Goal: Information Seeking & Learning: Understand process/instructions

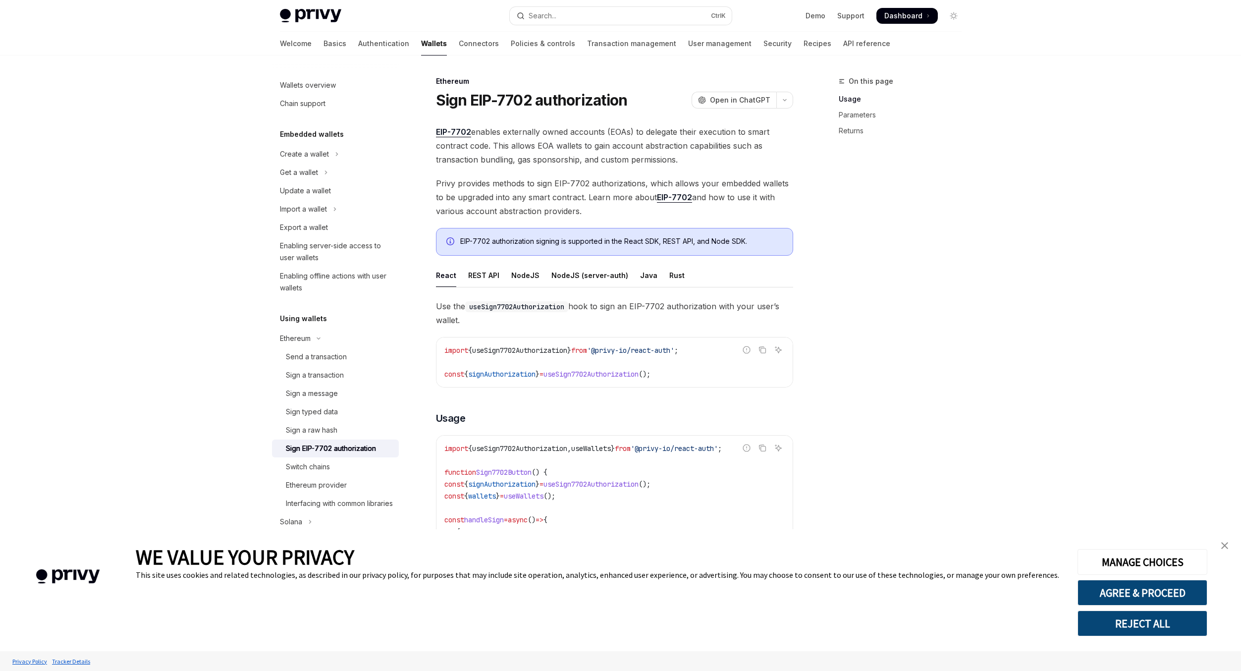
click at [684, 159] on span "EIP-7702 enables externally owned accounts (EOAs) to delegate their execution t…" at bounding box center [614, 146] width 357 height 42
click at [631, 158] on span "EIP-7702 enables externally owned accounts (EOAs) to delegate their execution t…" at bounding box center [614, 146] width 357 height 42
click at [1151, 632] on button "REJECT ALL" at bounding box center [1143, 624] width 130 height 26
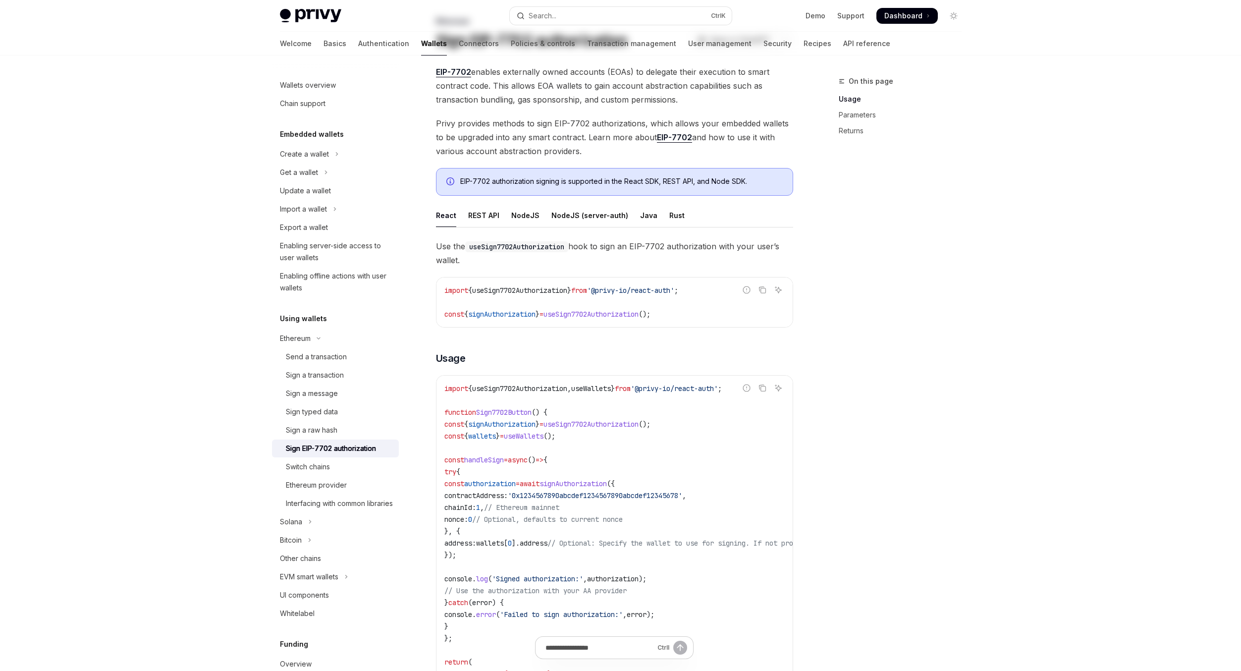
scroll to position [68, 0]
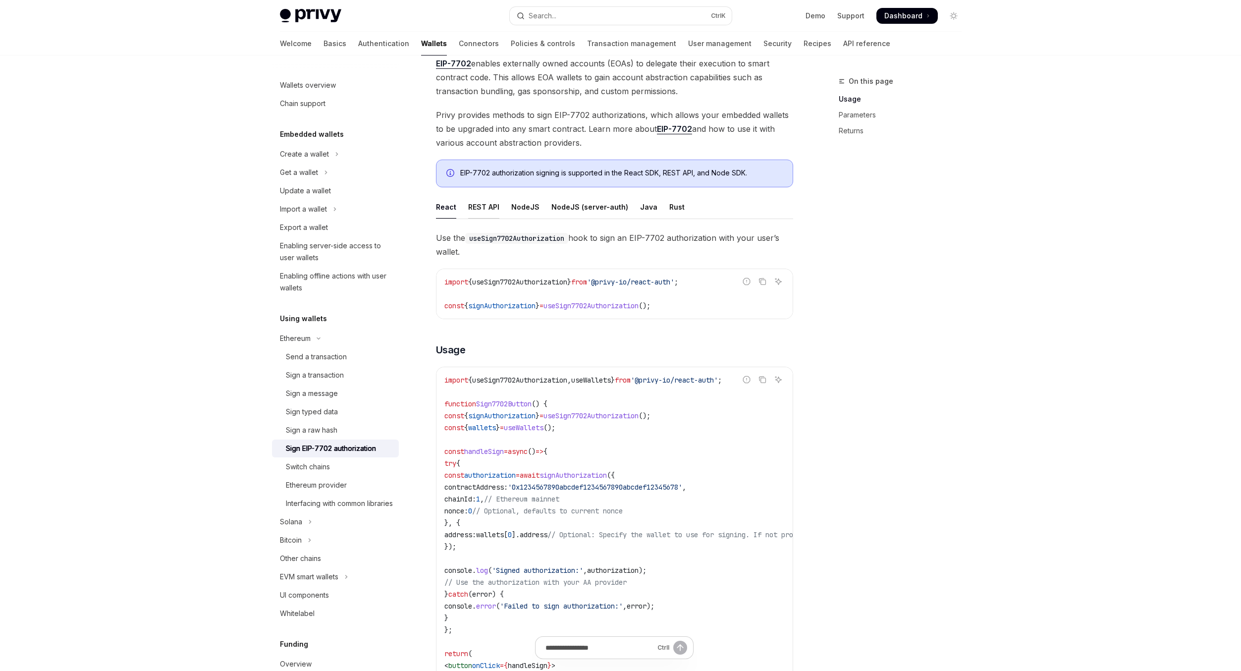
click at [486, 207] on div "REST API" at bounding box center [483, 206] width 31 height 23
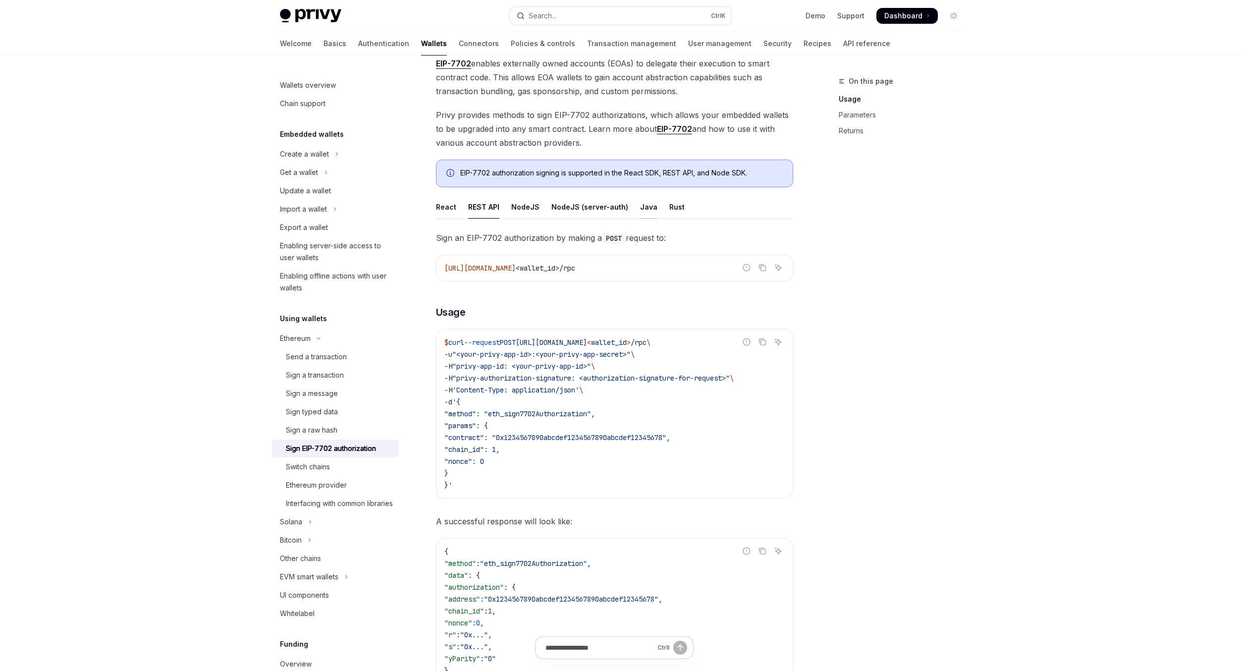
click at [641, 209] on div "Java" at bounding box center [648, 206] width 17 height 23
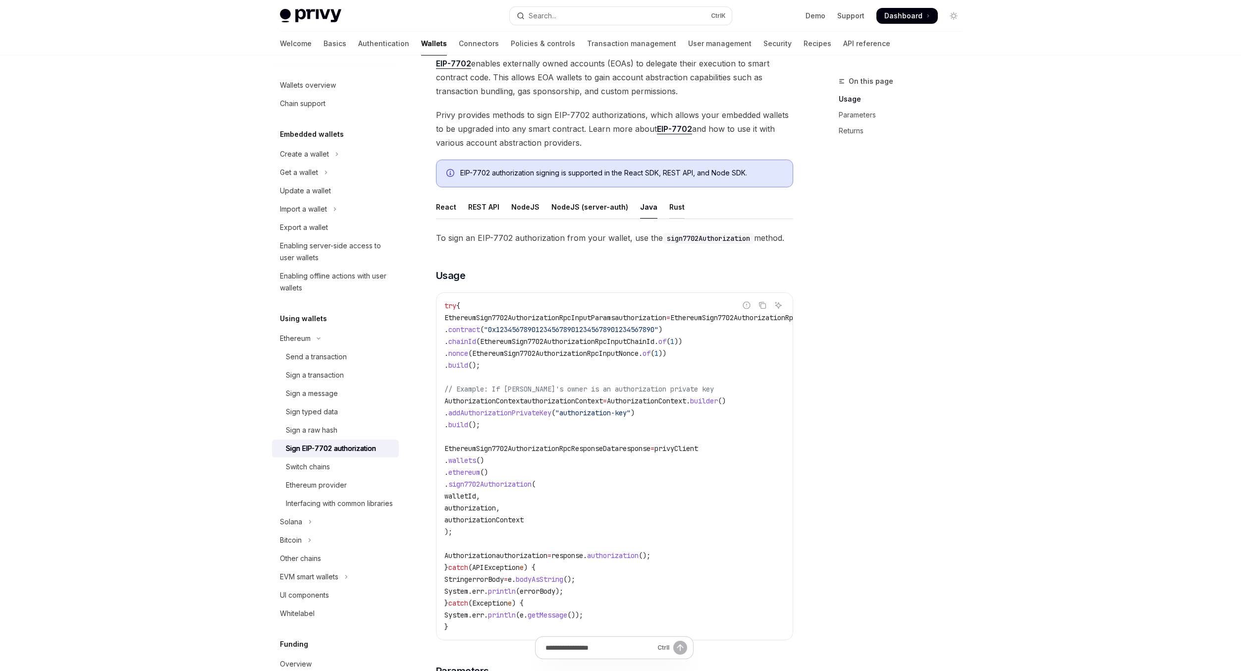
click at [670, 208] on div "Rust" at bounding box center [677, 206] width 15 height 23
type textarea "*"
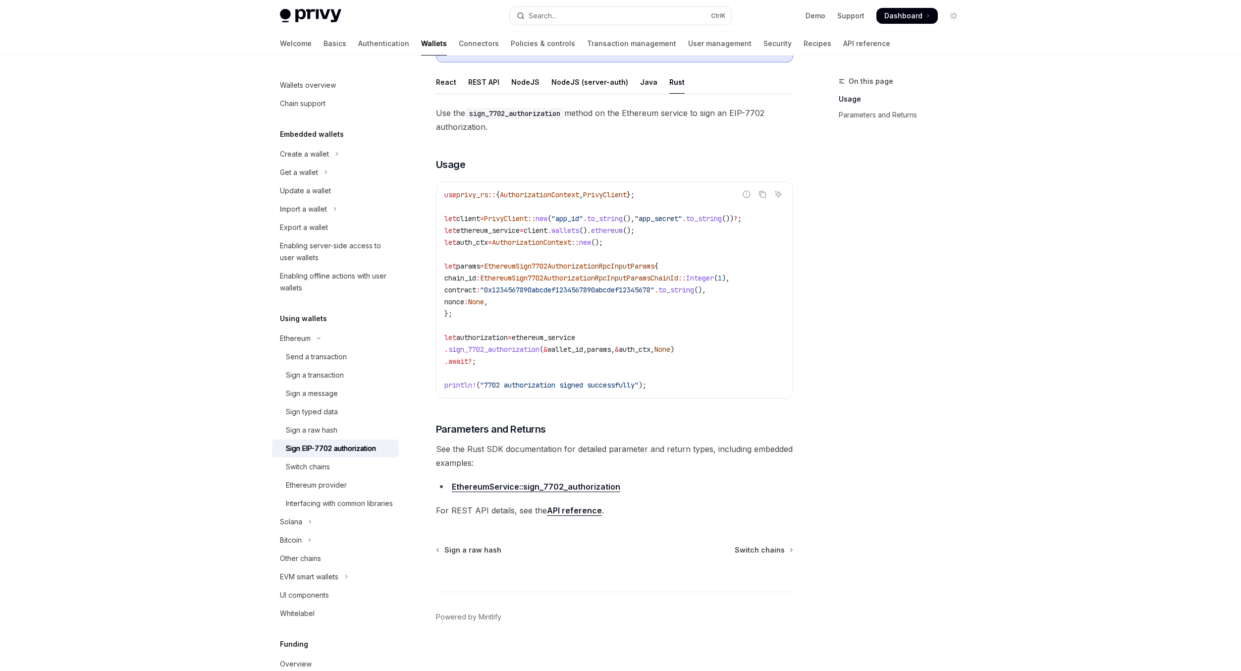
scroll to position [200, 0]
